Goal: Transaction & Acquisition: Purchase product/service

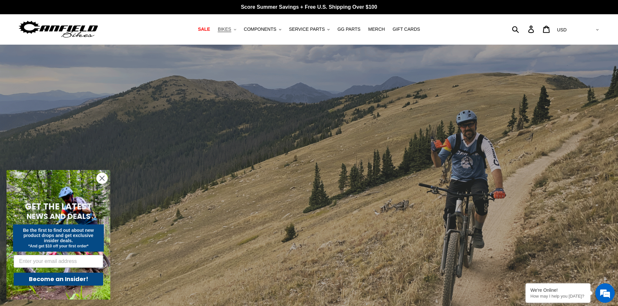
click at [236, 29] on icon ".cls-1{fill:#231f20}" at bounding box center [235, 30] width 2 height 2
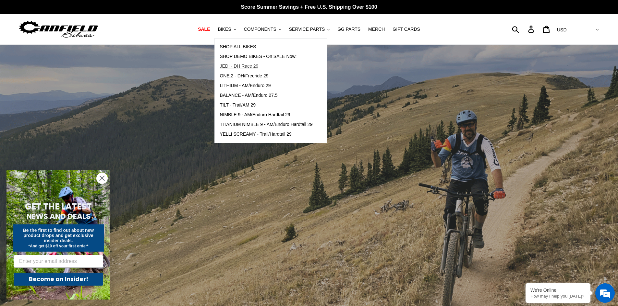
click at [253, 66] on span "JEDI - DH Race 29" at bounding box center [239, 67] width 39 height 6
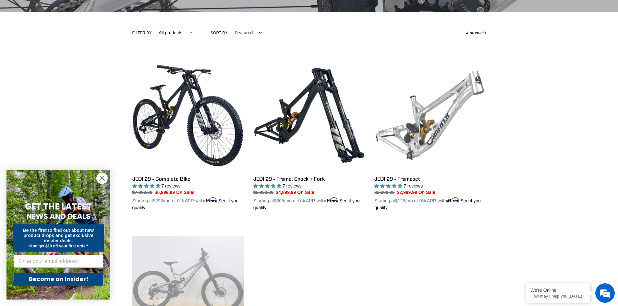
click at [427, 143] on link "JEDI 29 - Frameset" at bounding box center [429, 136] width 111 height 152
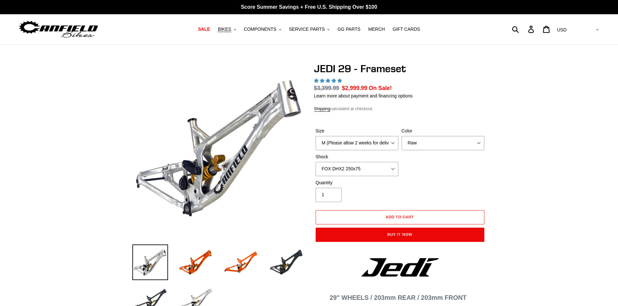
select select "highest-rating"
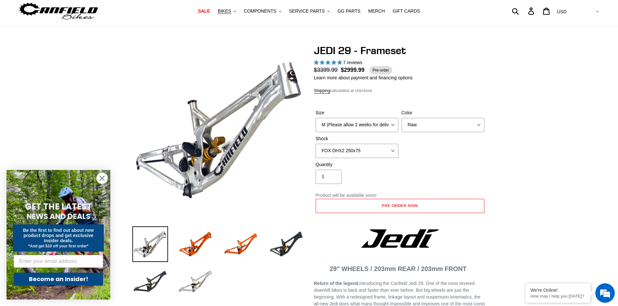
scroll to position [32, 0]
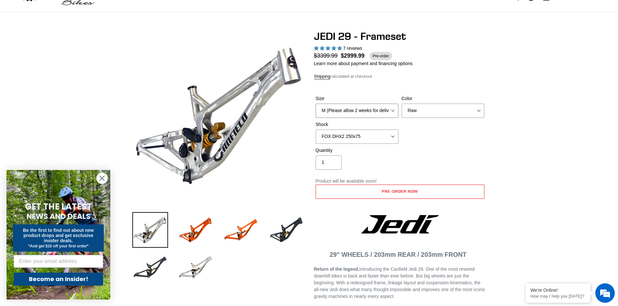
click at [394, 113] on select "M (Please allow 2 weeks for delivery) L (Please allow 2 weeks for delivery) XL" at bounding box center [357, 111] width 83 height 14
select select "XL"
click at [316, 104] on select "M (Please allow 2 weeks for delivery) L (Please allow 2 weeks for delivery) XL" at bounding box center [357, 111] width 83 height 14
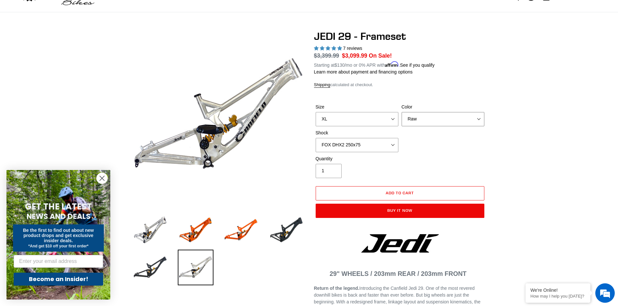
click at [479, 118] on select "Orange Raw Stealth Black" at bounding box center [442, 119] width 83 height 14
click at [284, 240] on img at bounding box center [286, 230] width 36 height 36
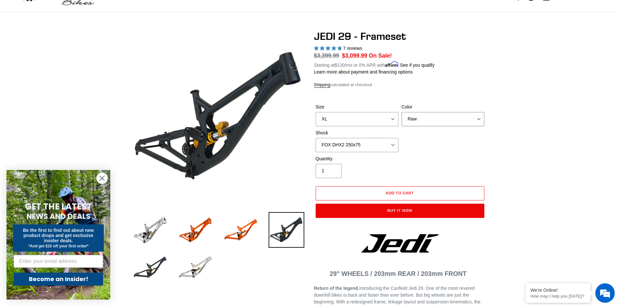
click at [482, 120] on select "Orange Raw Stealth Black" at bounding box center [442, 119] width 83 height 14
click at [401, 112] on select "Orange Raw Stealth Black" at bounding box center [442, 119] width 83 height 14
click at [149, 234] on img at bounding box center [150, 230] width 36 height 36
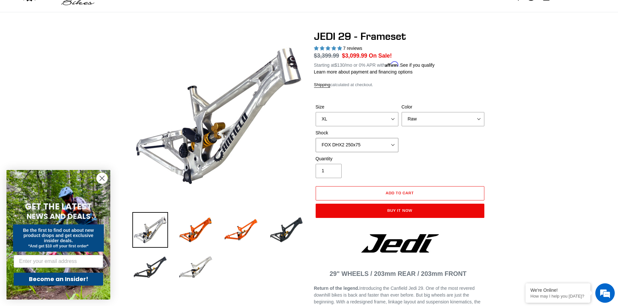
click at [392, 146] on select "No Shock FOX DHX2 250x75 RockShox Vivid Ultimate DH 250x75 EXT e-Storia LOX V3" at bounding box center [357, 145] width 83 height 14
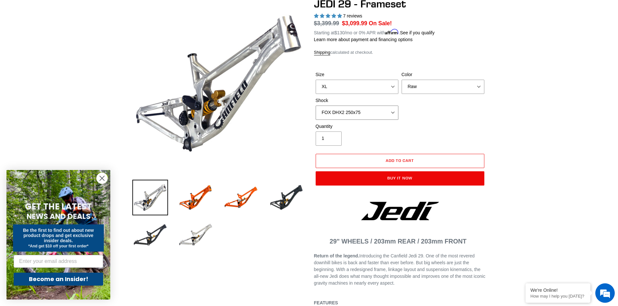
click at [395, 114] on select "No Shock FOX DHX2 250x75 RockShox Vivid Ultimate DH 250x75 EXT e-Storia LOX V3" at bounding box center [357, 113] width 83 height 14
select select "EXT e-Storia LOX V3"
click at [316, 106] on select "No Shock FOX DHX2 250x75 RockShox Vivid Ultimate DH 250x75 EXT e-Storia LOX V3" at bounding box center [357, 113] width 83 height 14
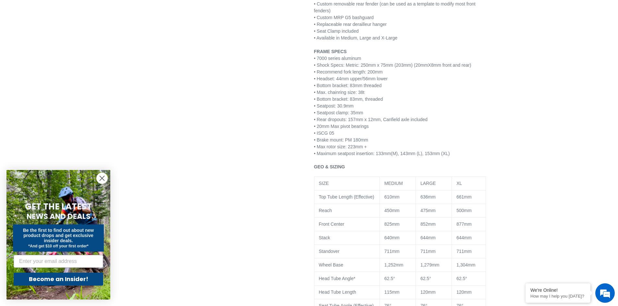
scroll to position [324, 0]
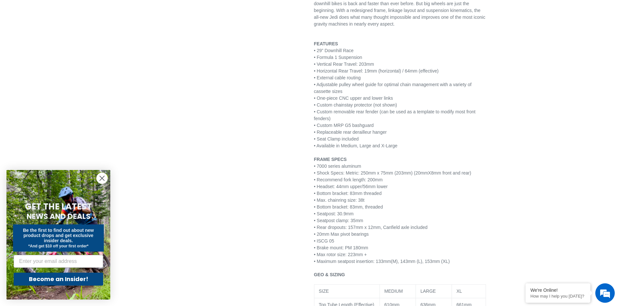
click at [101, 177] on icon "Close dialog" at bounding box center [102, 178] width 5 height 5
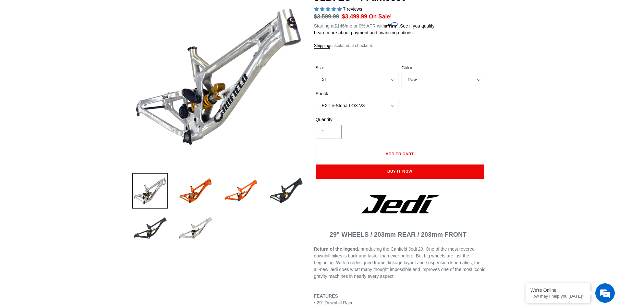
scroll to position [0, 0]
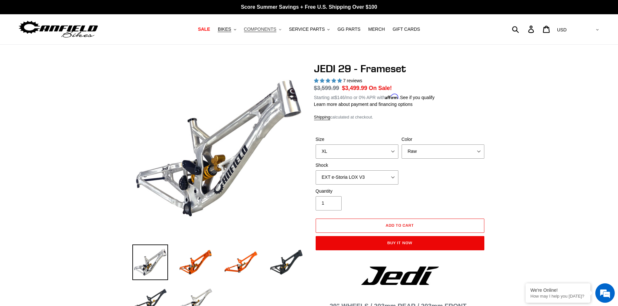
click at [284, 30] on button "COMPONENTS .cls-1{fill:#231f20}" at bounding box center [263, 29] width 44 height 9
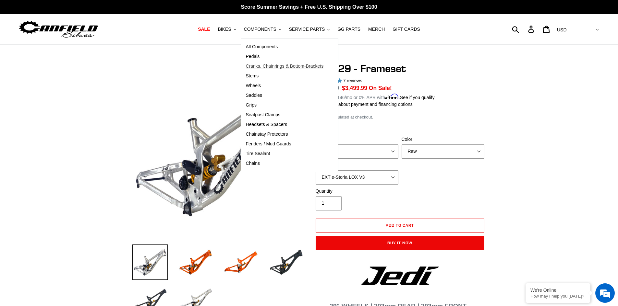
click at [261, 65] on span "Cranks, Chainrings & Bottom-Brackets" at bounding box center [285, 67] width 78 height 6
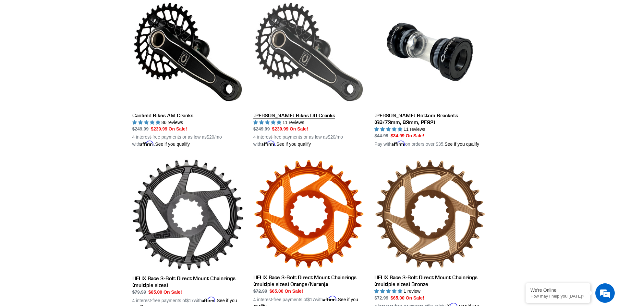
scroll to position [195, 0]
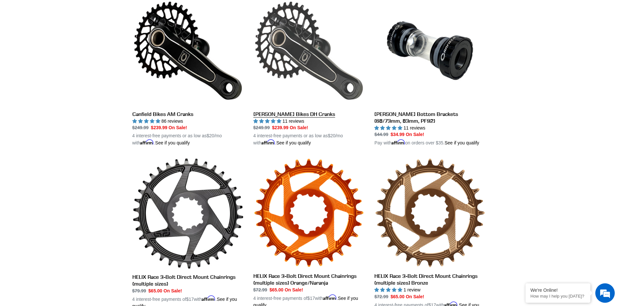
click at [286, 45] on link "[PERSON_NAME] Bikes DH Cranks" at bounding box center [308, 71] width 111 height 152
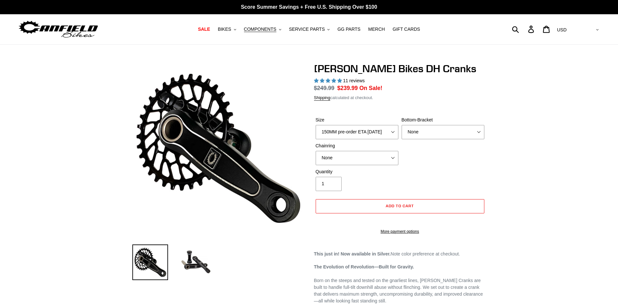
select select "highest-rating"
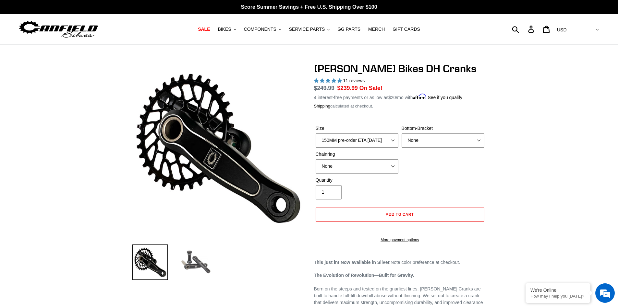
click at [198, 261] on img at bounding box center [196, 263] width 36 height 36
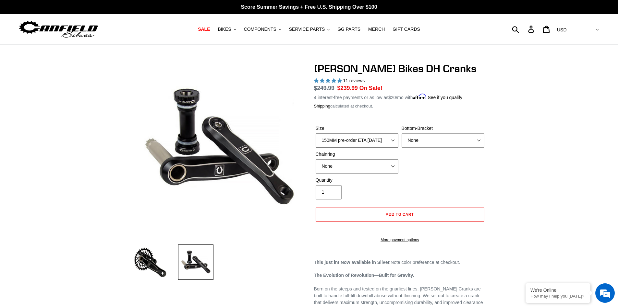
click at [394, 138] on select "150MM pre-order ETA [DATE] 155MM pre-order ETA [DATE] 160MM pre-order ETA [DATE…" at bounding box center [357, 141] width 83 height 14
click at [412, 157] on div "Size 150MM pre-order ETA [DATE] 155MM pre-order ETA [DATE] 160MM pre-order ETA …" at bounding box center [400, 151] width 172 height 52
click at [475, 141] on select "None BSA Threaded 83mm" at bounding box center [442, 141] width 83 height 14
select select "BSA Threaded 83mm"
click at [401, 134] on select "None BSA Threaded 83mm" at bounding box center [442, 141] width 83 height 14
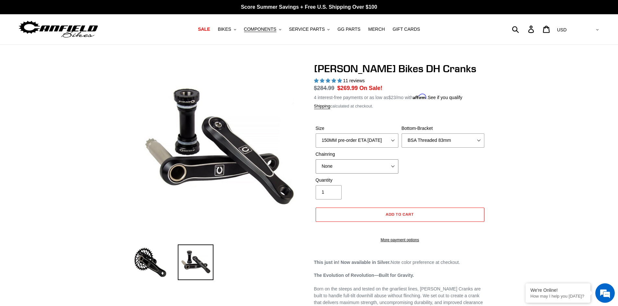
click at [391, 169] on select "None 34t Round" at bounding box center [357, 167] width 83 height 14
select select "34t Round"
click at [316, 160] on select "None 34t Round" at bounding box center [357, 167] width 83 height 14
